Goal: Task Accomplishment & Management: Manage account settings

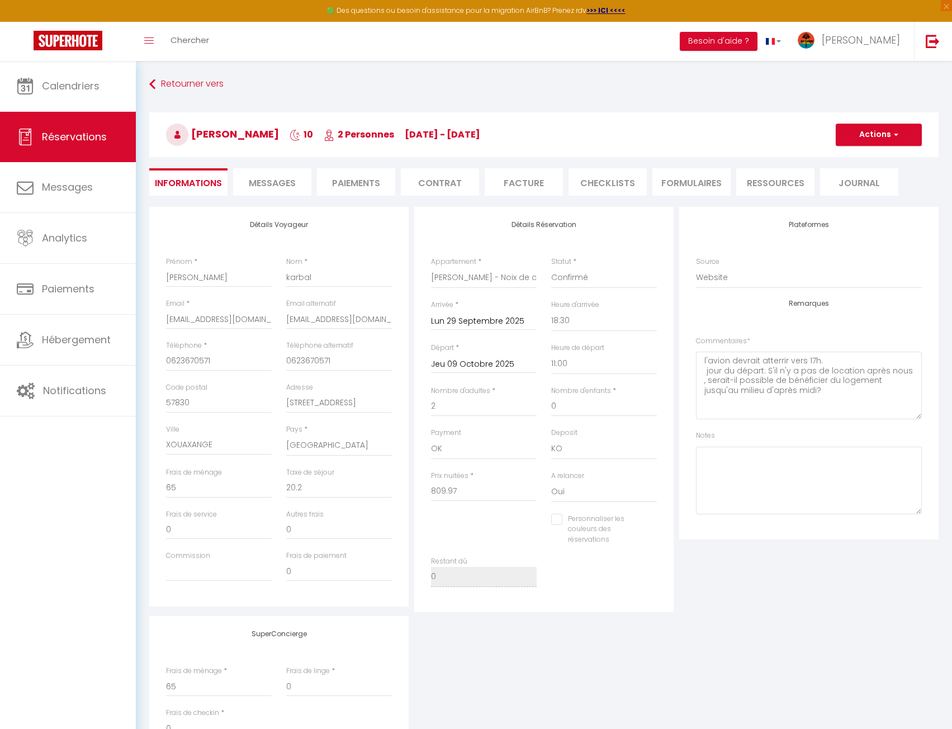
select select "50937"
select select "18:30"
select select "11:00"
select select "14"
select select "69"
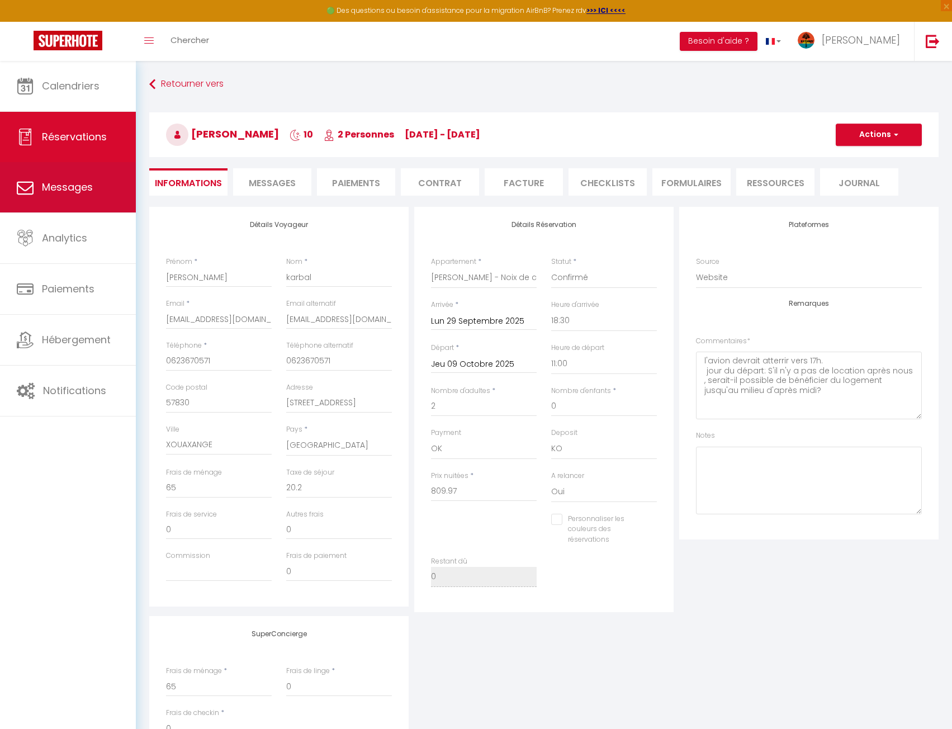
scroll to position [113, 0]
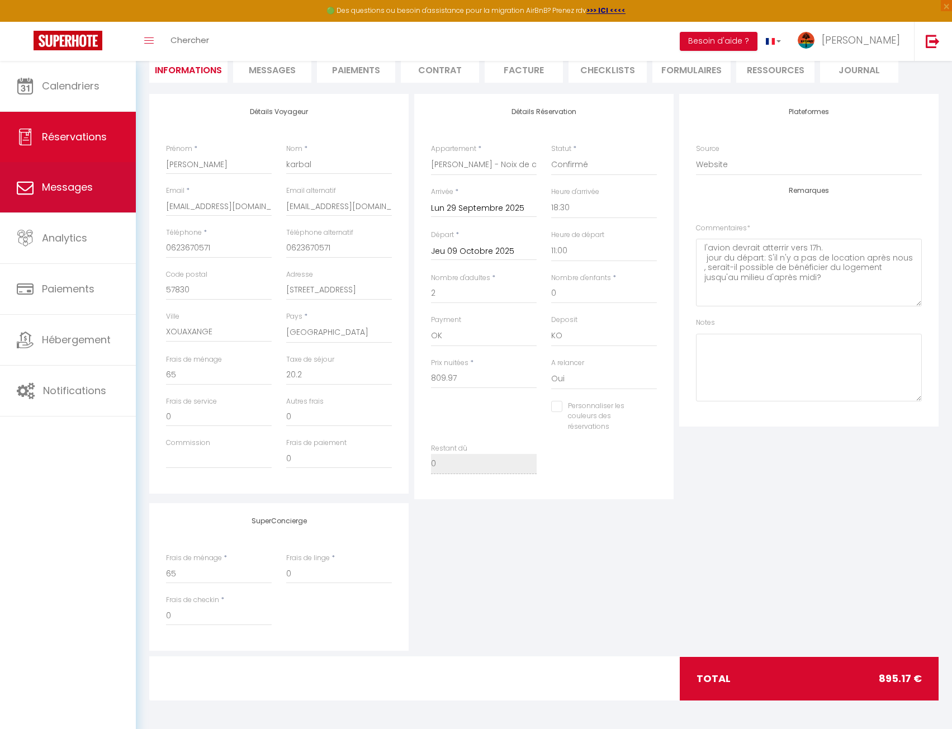
checkbox input "false"
click at [68, 182] on span "Messages" at bounding box center [67, 187] width 51 height 14
select select "message"
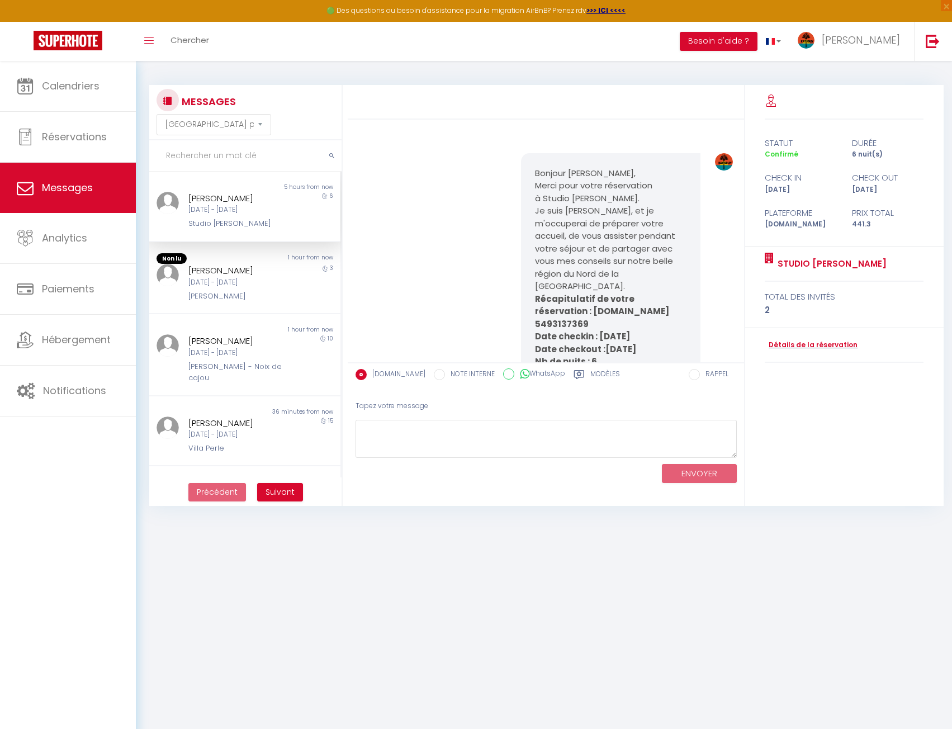
scroll to position [2190, 0]
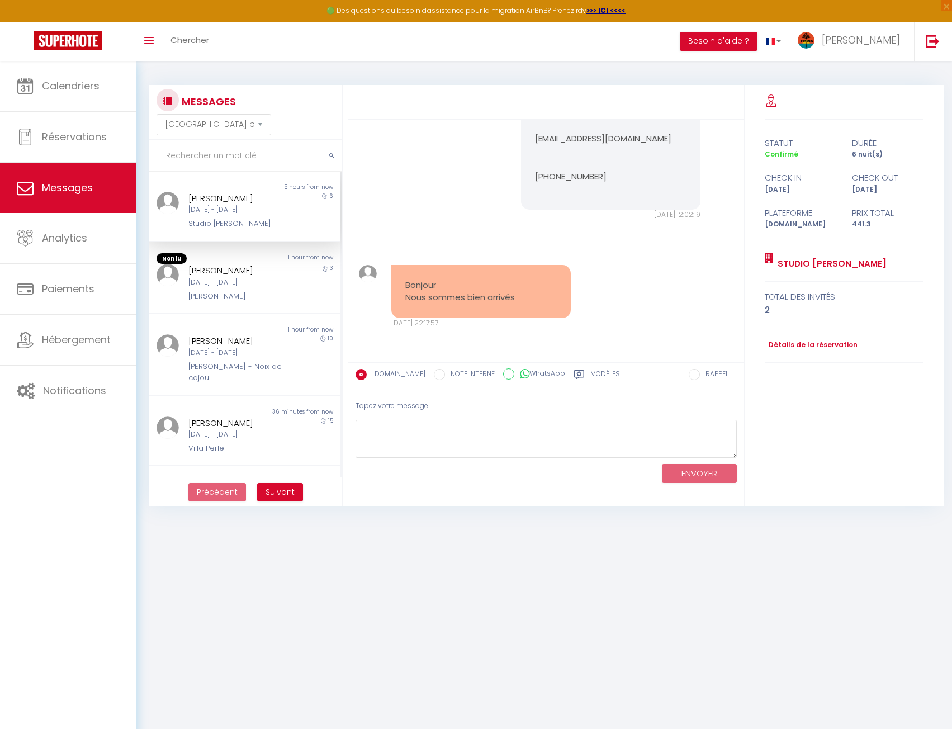
click at [604, 371] on label "Modèles" at bounding box center [605, 376] width 30 height 14
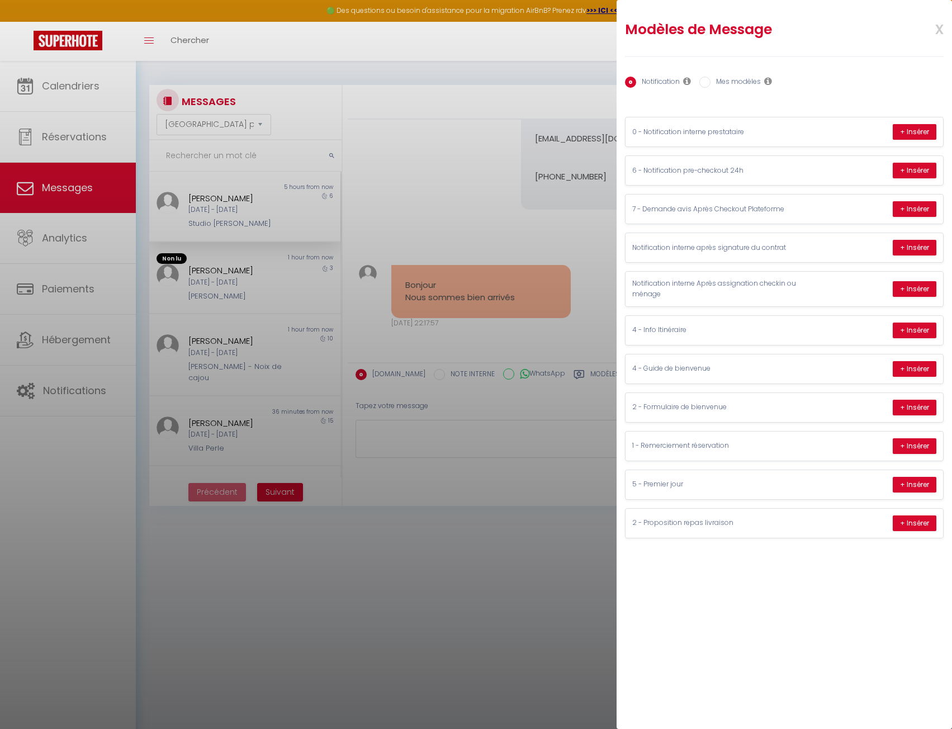
click at [736, 78] on label "Mes modèles" at bounding box center [735, 83] width 50 height 12
click at [710, 78] on input "Mes modèles" at bounding box center [704, 82] width 11 height 11
radio input "true"
radio input "false"
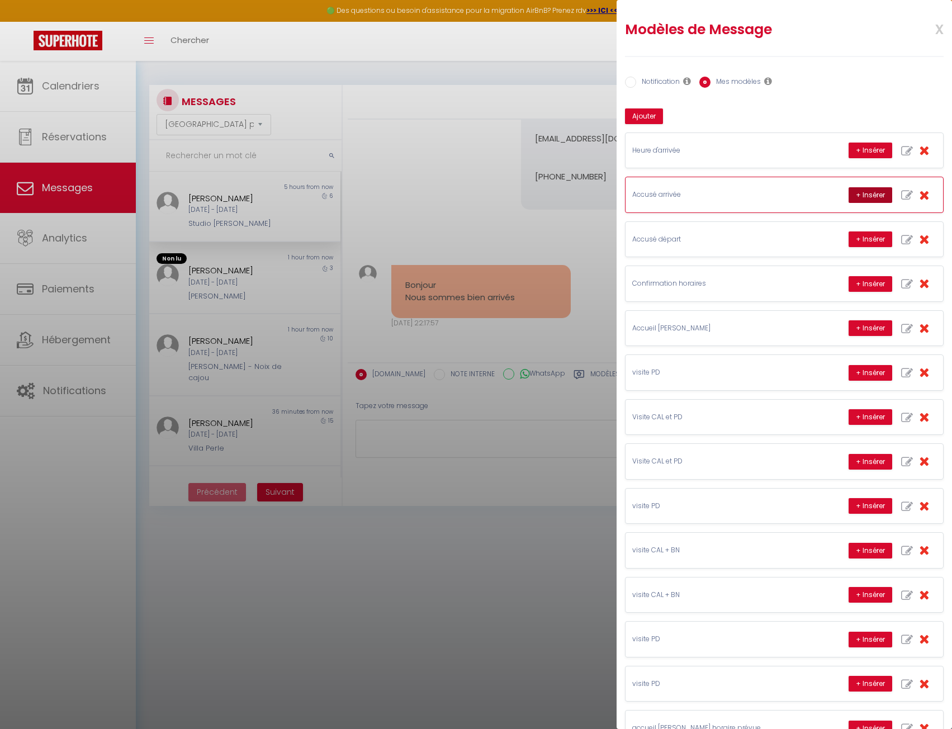
click at [877, 202] on button "+ Insérer" at bounding box center [870, 195] width 44 height 16
type textarea "Merci beaucoup [PERSON_NAME] pour votre message. Je vous souhaite une bonne ins…"
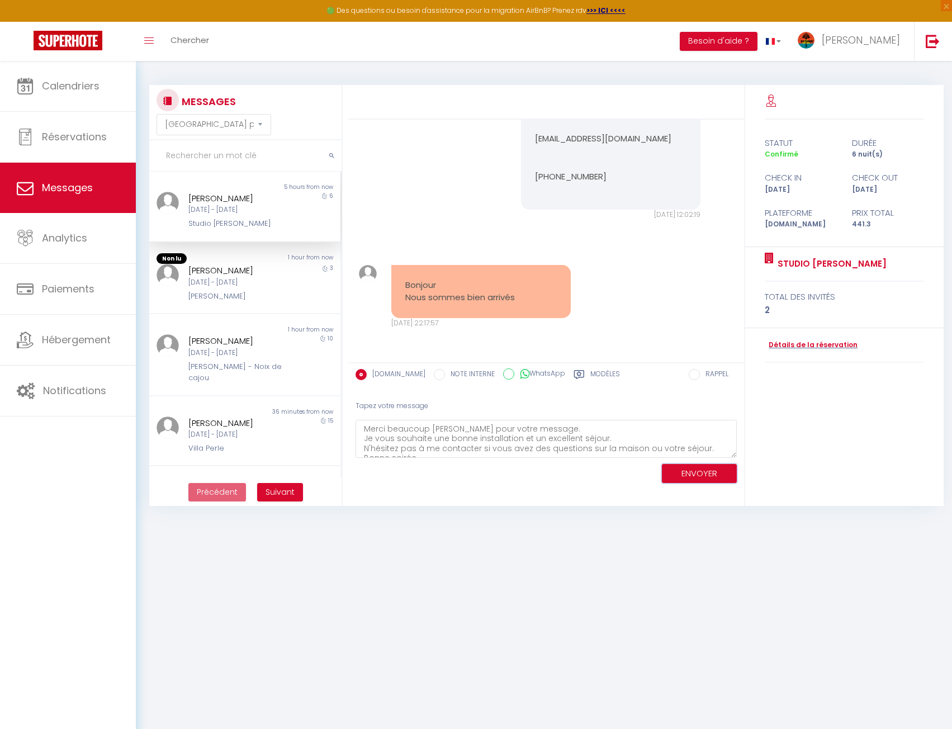
click at [708, 477] on button "ENVOYER" at bounding box center [699, 474] width 75 height 20
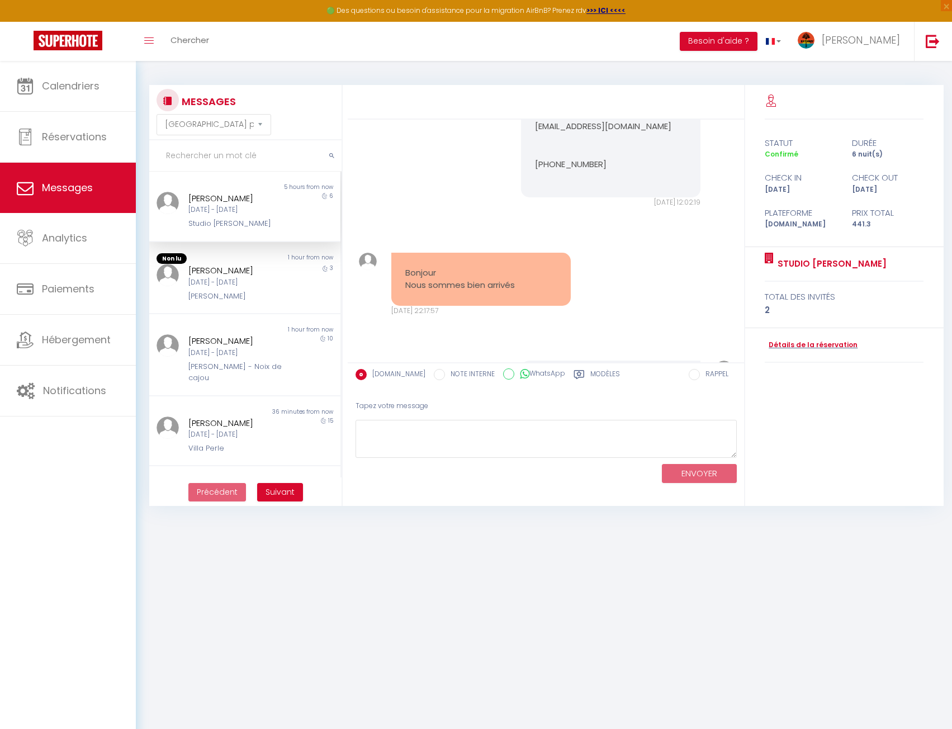
scroll to position [2374, 0]
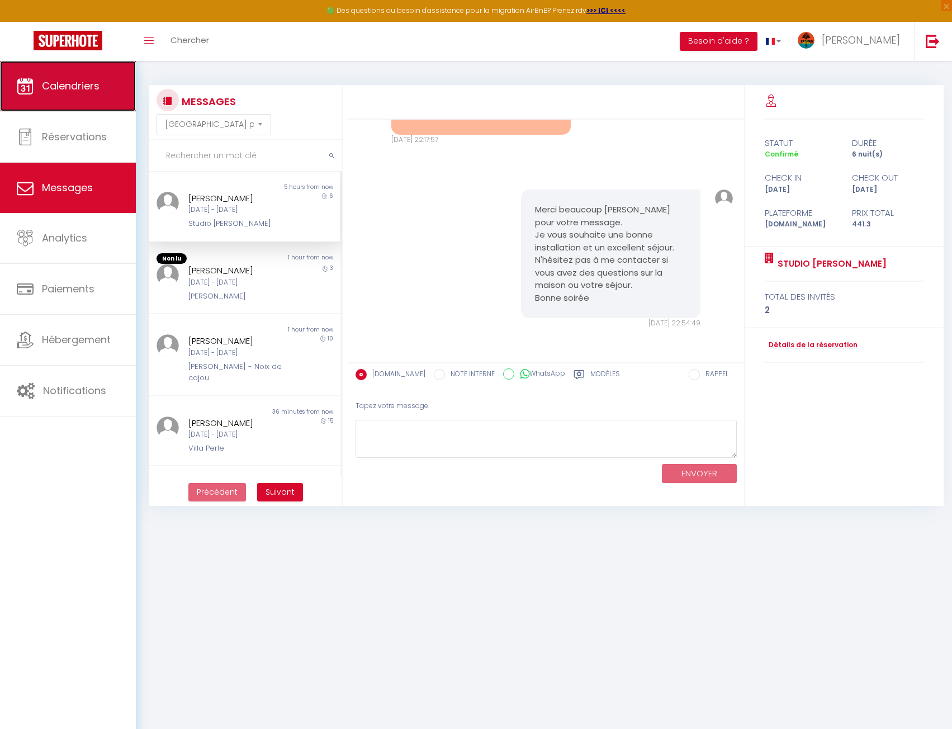
click at [110, 67] on link "Calendriers" at bounding box center [68, 86] width 136 height 50
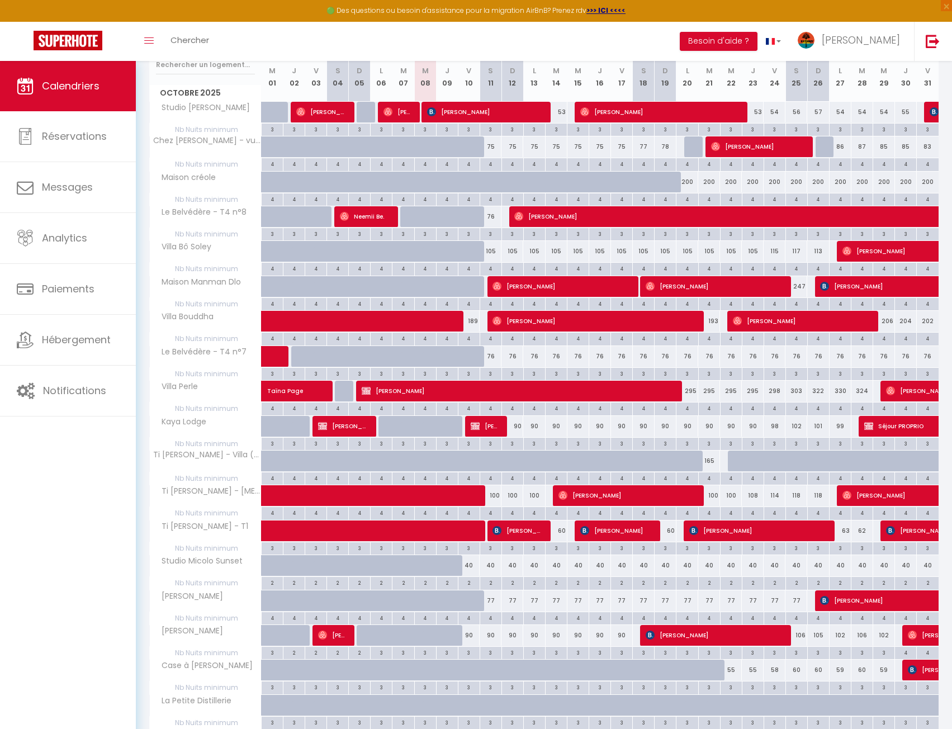
scroll to position [297, 0]
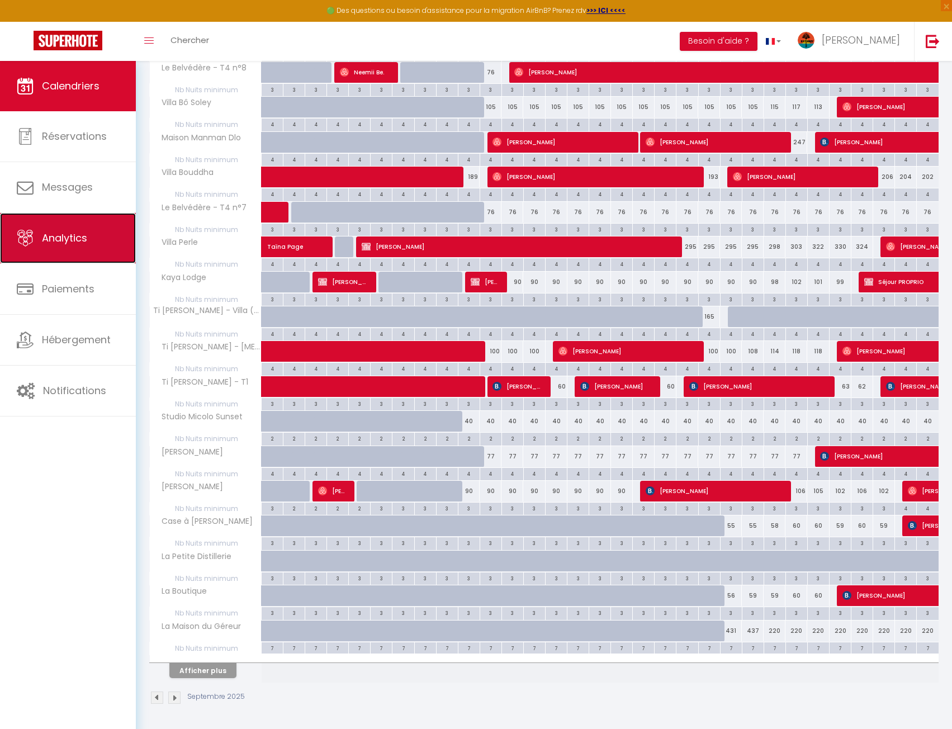
click at [93, 245] on link "Analytics" at bounding box center [68, 238] width 136 height 50
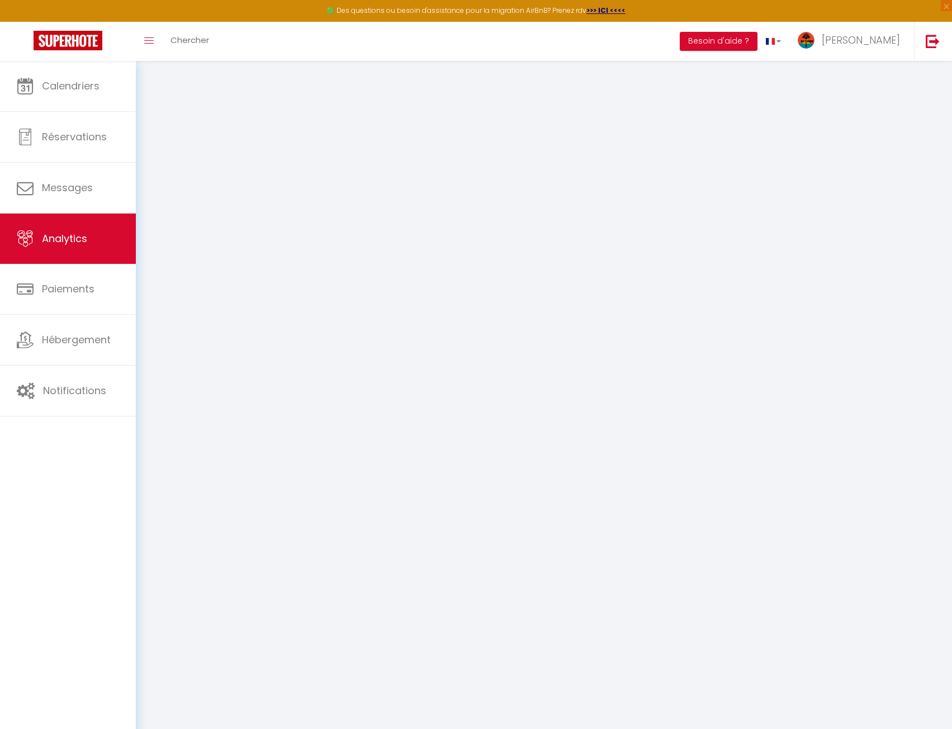
select select "2025"
select select "10"
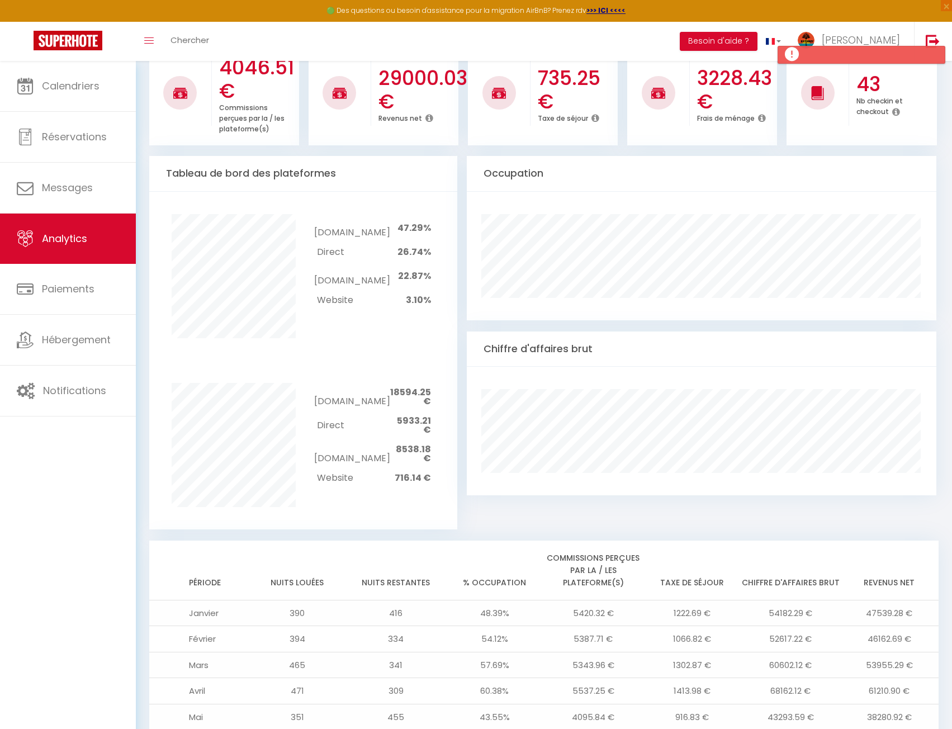
scroll to position [274, 0]
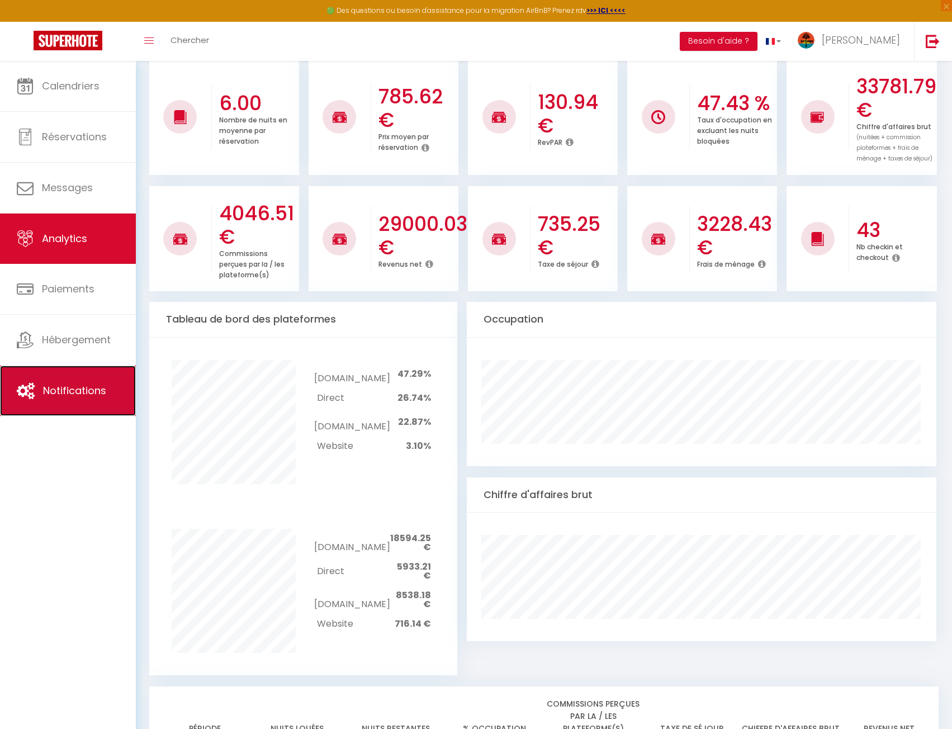
click at [108, 407] on link "Notifications" at bounding box center [68, 390] width 136 height 50
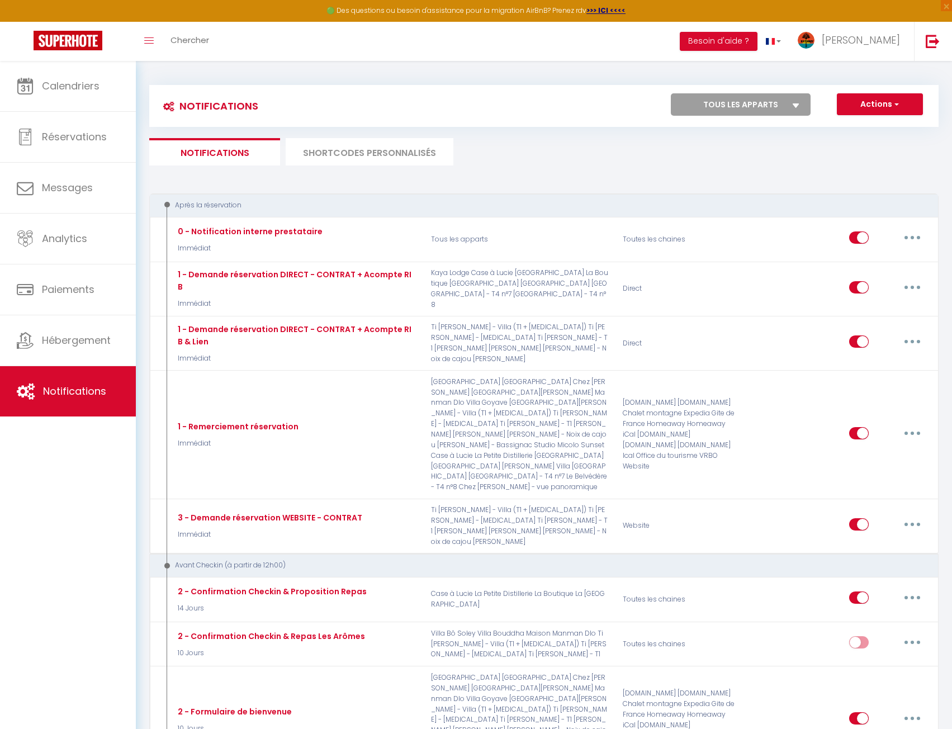
click at [337, 147] on li "SHORTCODES PERSONNALISÉS" at bounding box center [370, 151] width 168 height 27
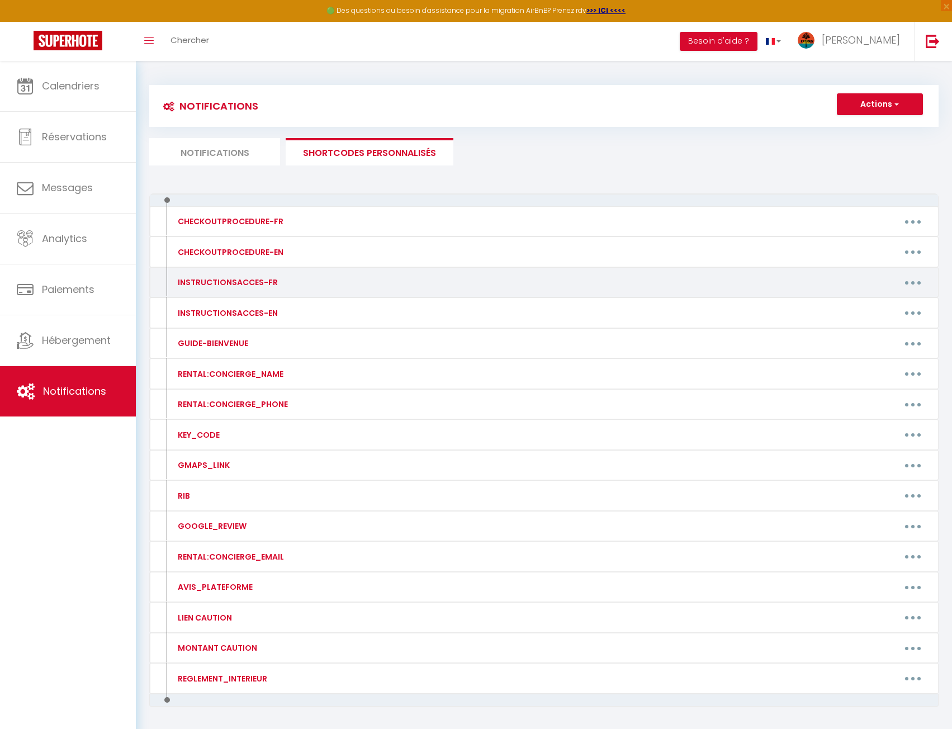
click at [915, 285] on button "button" at bounding box center [912, 282] width 31 height 18
click at [905, 307] on link "Editer" at bounding box center [883, 307] width 83 height 19
type input "INSTRUCTIONSACCES-FR"
type textarea "A suivre"
type textarea "Au départ de l'aéroport : - Prendre A1 direction [GEOGRAPHIC_DATA] et poursuivr…"
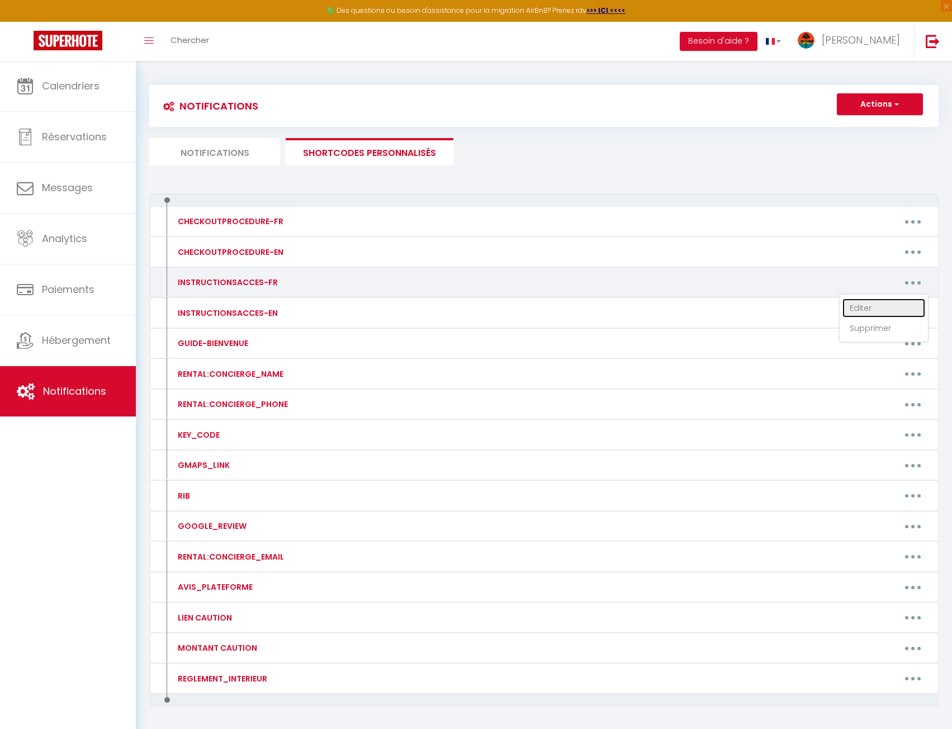
type textarea "Au départ de l'aéroport : - Prendre A1 direction [GEOGRAPHIC_DATA] et poursuivr…"
type textarea "Lo ipsumd si a'consecte : - Adipisc E4 seddoeius Tempo-Incidi ut Labore et dolo…"
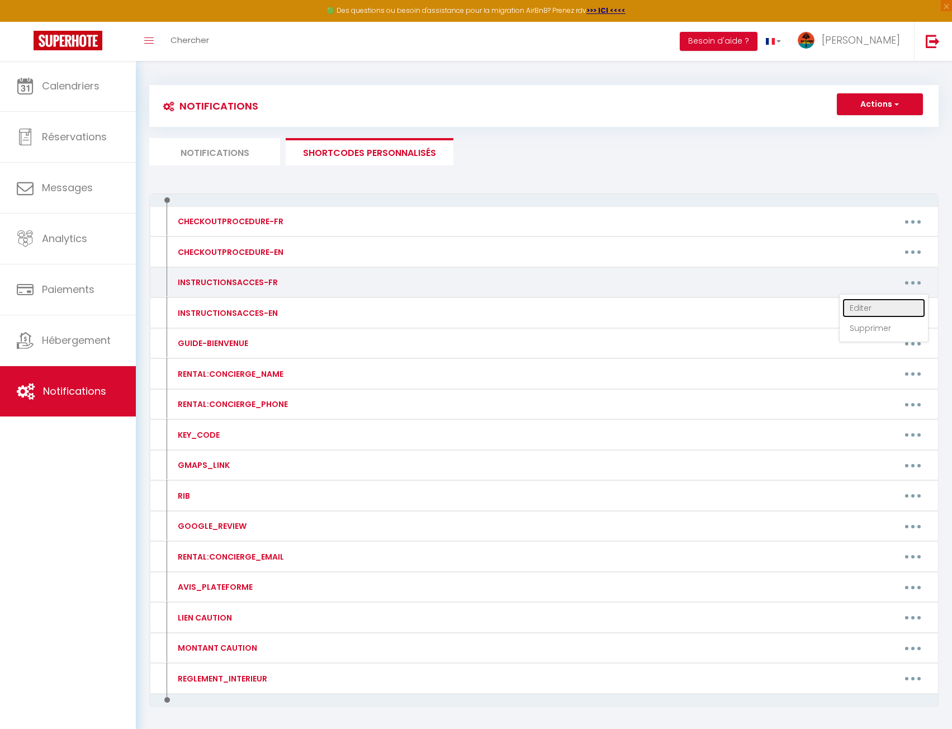
type textarea "Lo ipsumd si a'consecte : - Adipisc E7 seddoeius Tempo-Incidi ut Labore et dolo…"
type textarea "Lo ipsu dolorsi ametcon adi elits do eiusm te incid utlabo e’dolorema. Al enima…"
type textarea "Il faut compter environ une heure et quart de route depuis l’aéroport. En sorta…"
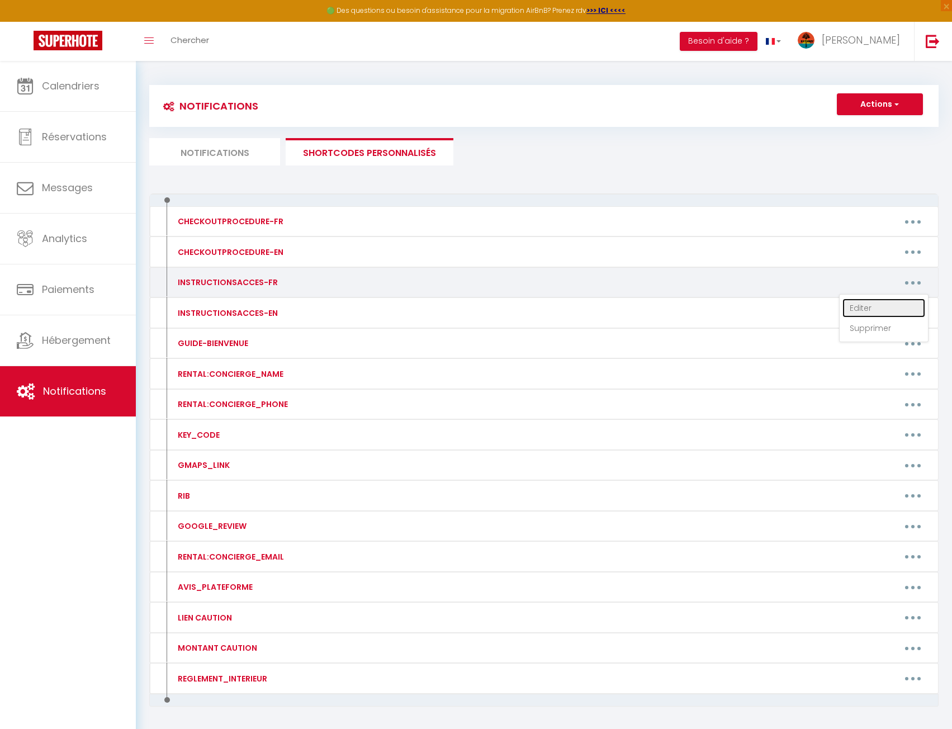
type textarea "Lo ipsumd si a’consecte : - Adipisc E6 seddoeius Tempo-Incidi ut Labore et dolo…"
type textarea "En venant de l’aéroport : - Prendre A1 direction [GEOGRAPHIC_DATA] et poursuivr…"
type textarea "Lo ipsumd si a'consecte : - Adipisc E6 seddoeius Tempo-Incidi ut Labore et dolo…"
type textarea "Au départ de l'aéroport : - Prendre A1 direction [GEOGRAPHIC_DATA] et [GEOGRAPH…"
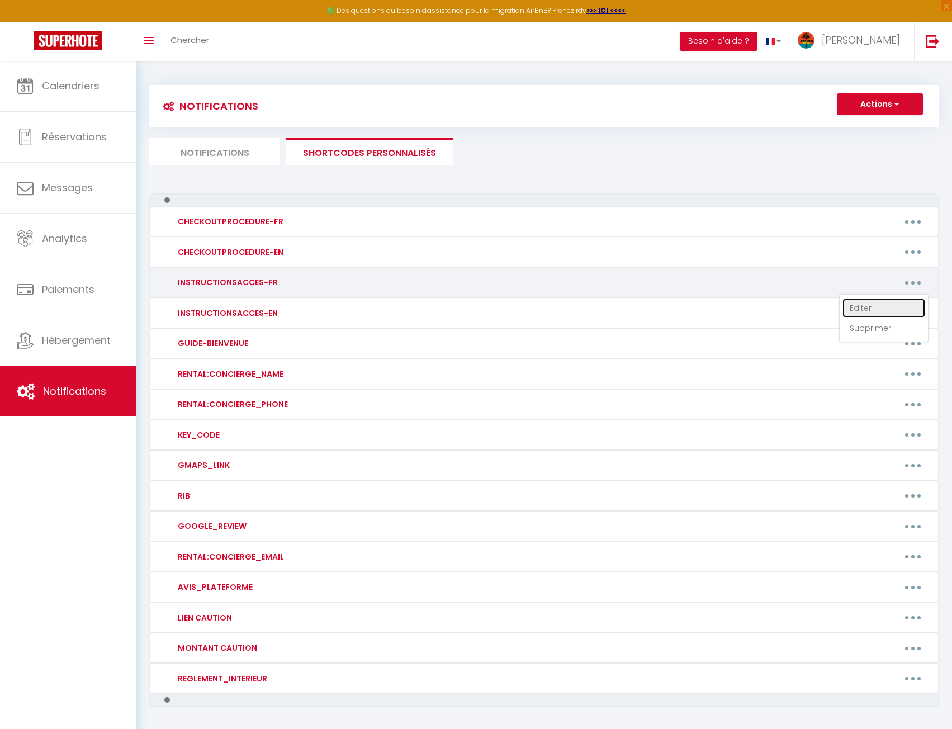
type textarea "Loremipsu : dolo sitam cons adipisci eli se doeiusmo tempori utla etdolo magn a…"
type textarea "Au départ de l'aéroport : - Prendre A1 direction [GEOGRAPHIC_DATA] et [GEOGRAPH…"
type textarea "Au départ de l'aéroport : - Suivre direction [GEOGRAPHIC_DATA], puis [GEOGRAPHI…"
type textarea "Au départ de l'aéroport : - Prendre A1 direction [GEOGRAPHIC_DATA] et poursuivr…"
type textarea "Au départ de l'aéroport : - Prendrez N1 direction le [GEOGRAPHIC_DATA] sur N1 d…"
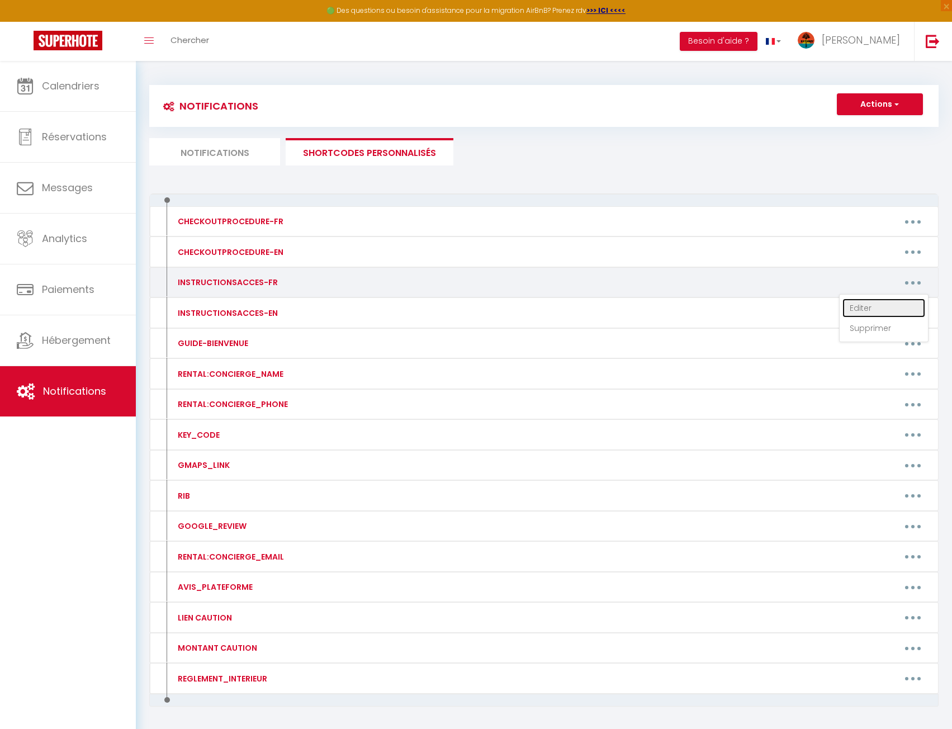
type textarea "Au départ de l'aéroport : - Prendre A1 direction [GEOGRAPHIC_DATA] et poursuivr…"
type textarea "Lo ipsumdo si a'consecte, adip elit 6 seddoeiusmo temporinc utlaboreetdo magna …"
type textarea "Au départ de l'aéroport : - Prendre A1 direction [GEOGRAPHIC_DATA] et poursuivr…"
type textarea "En quittant l'[GEOGRAPHIC_DATA] : - Prendre A1 direction [GEOGRAPHIC_DATA] et p…"
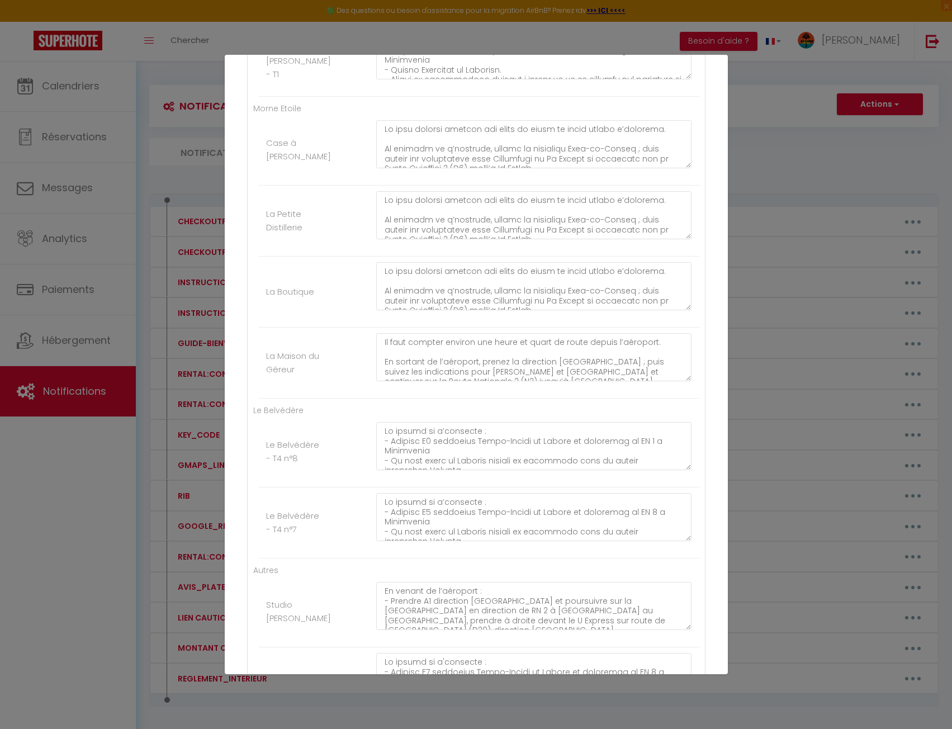
scroll to position [726, 0]
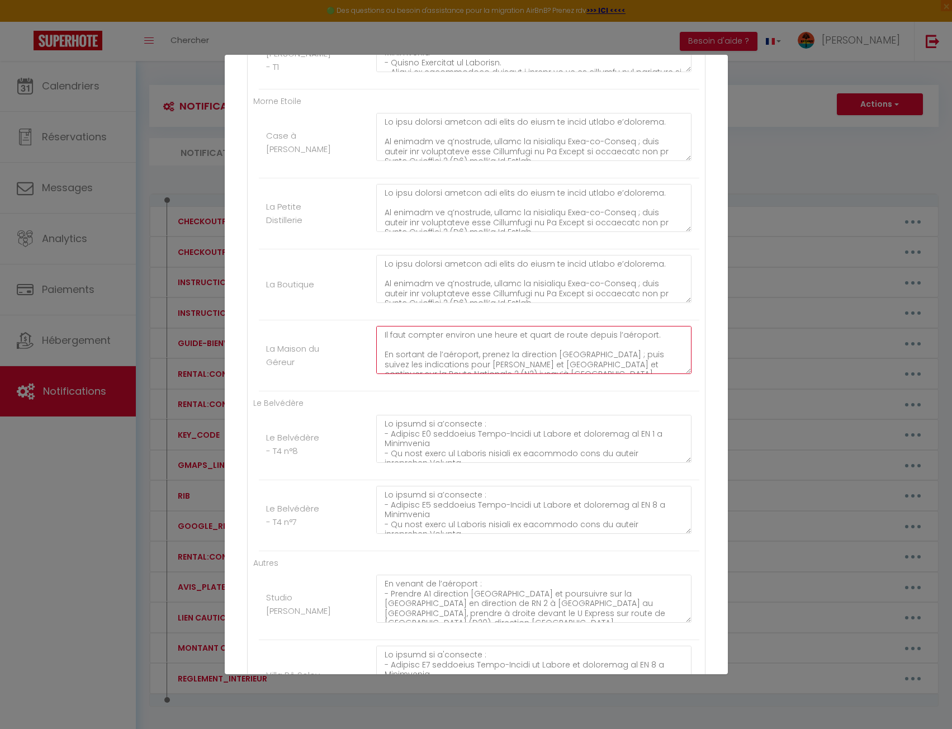
click at [402, 357] on textarea "Il faut compter environ une heure et quart de route depuis l’aéroport. En sorta…" at bounding box center [534, 350] width 316 height 48
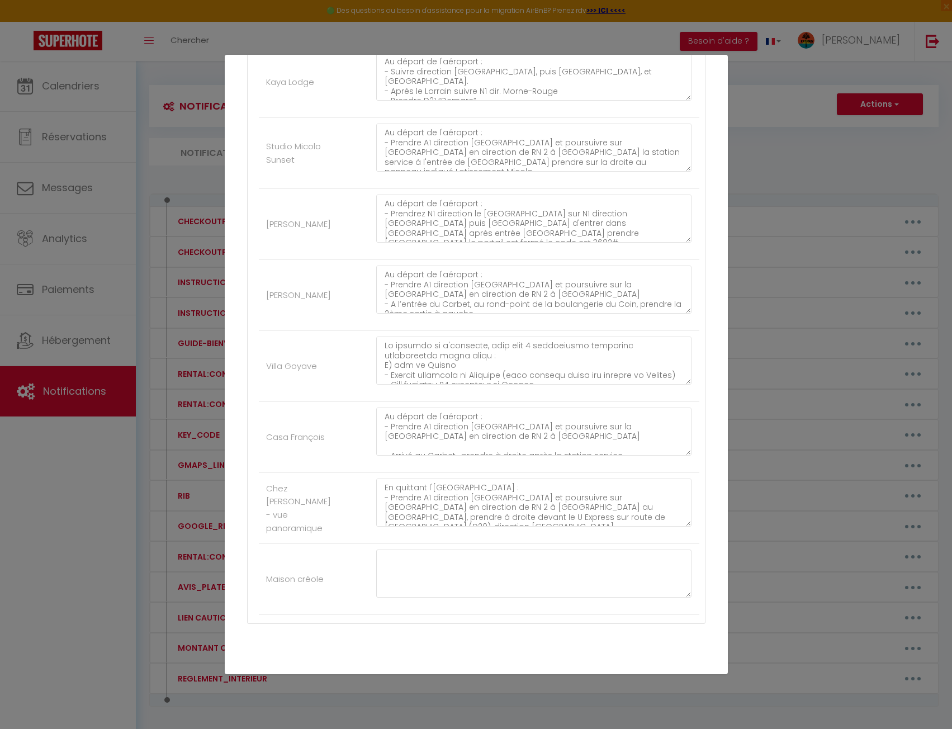
scroll to position [1637, 0]
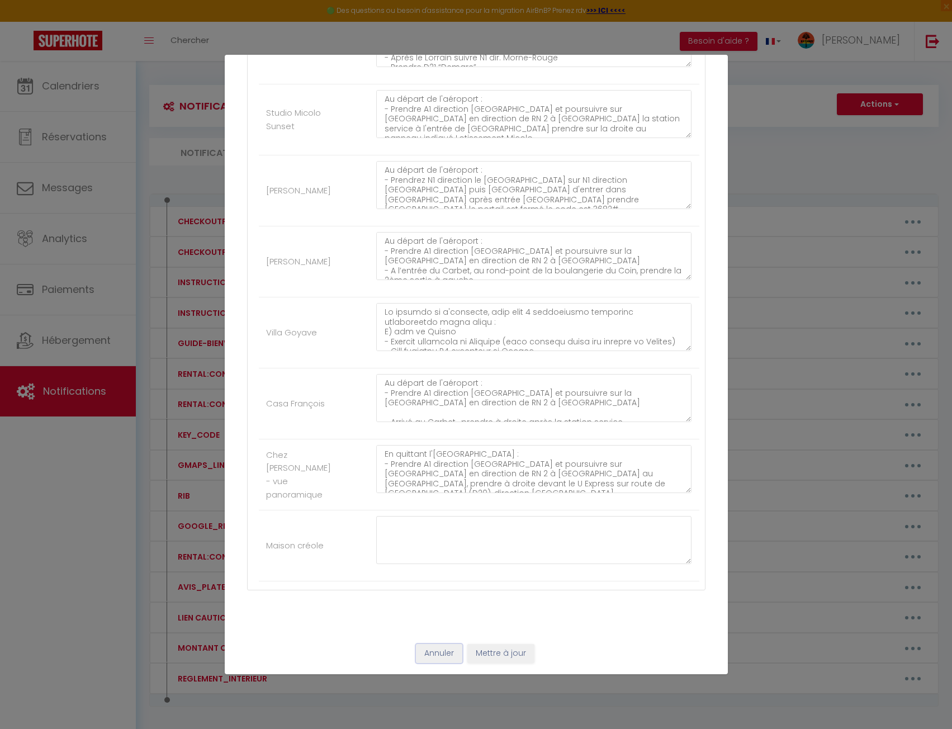
click at [446, 656] on button "Annuler" at bounding box center [439, 653] width 46 height 19
